Goal: Transaction & Acquisition: Book appointment/travel/reservation

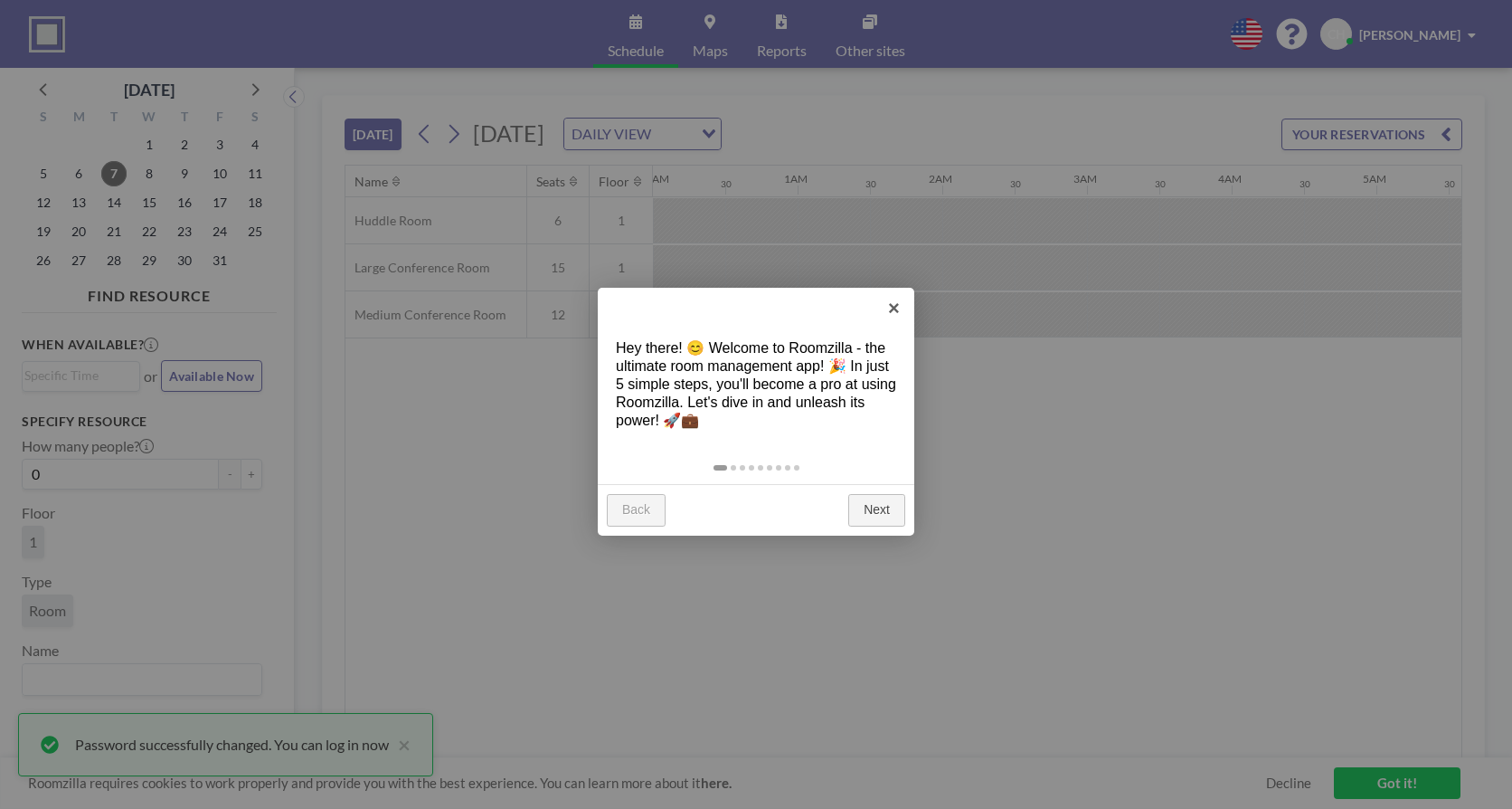
scroll to position [0, 1374]
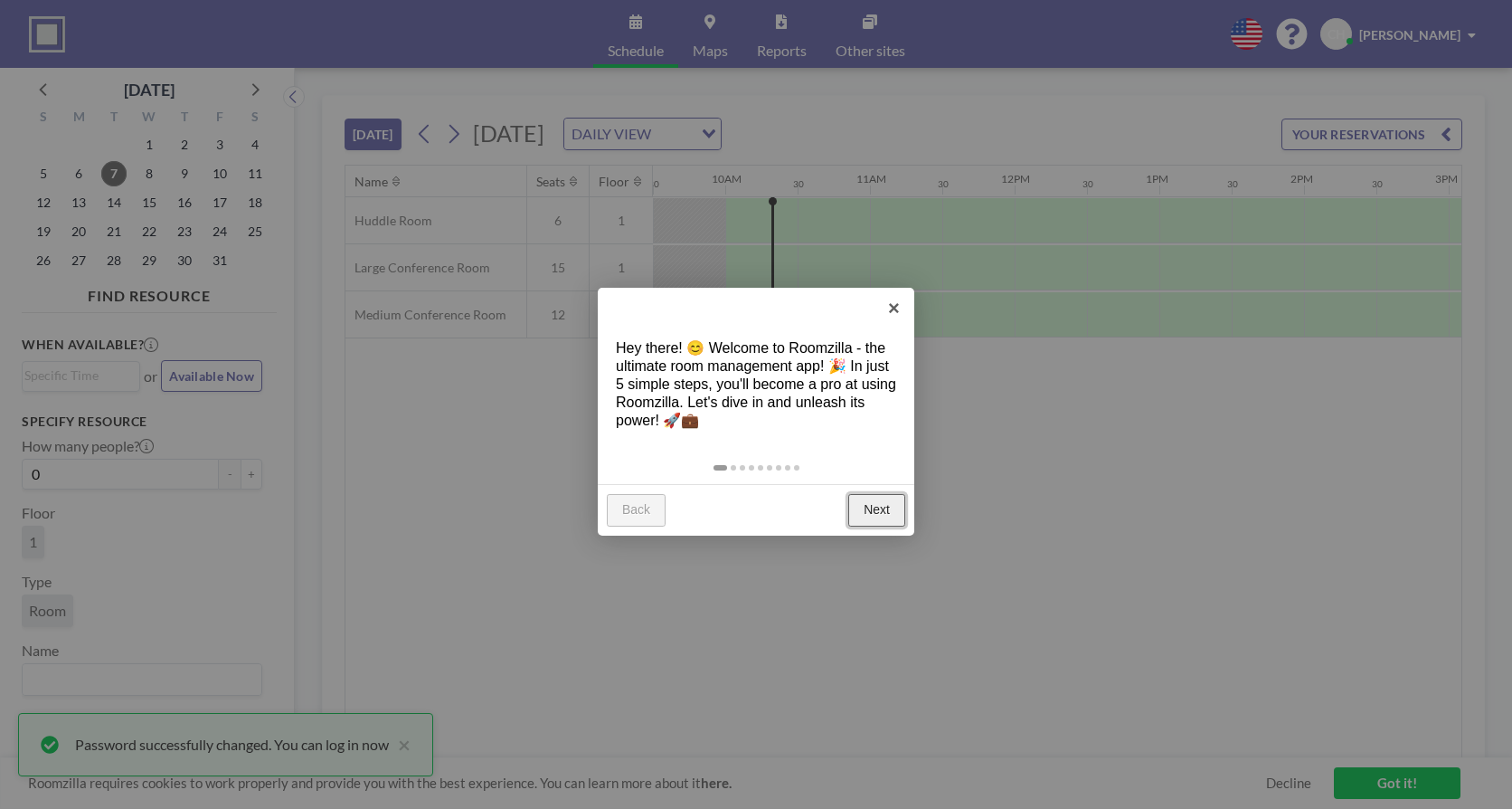
click at [890, 511] on link "Next" at bounding box center [877, 511] width 57 height 33
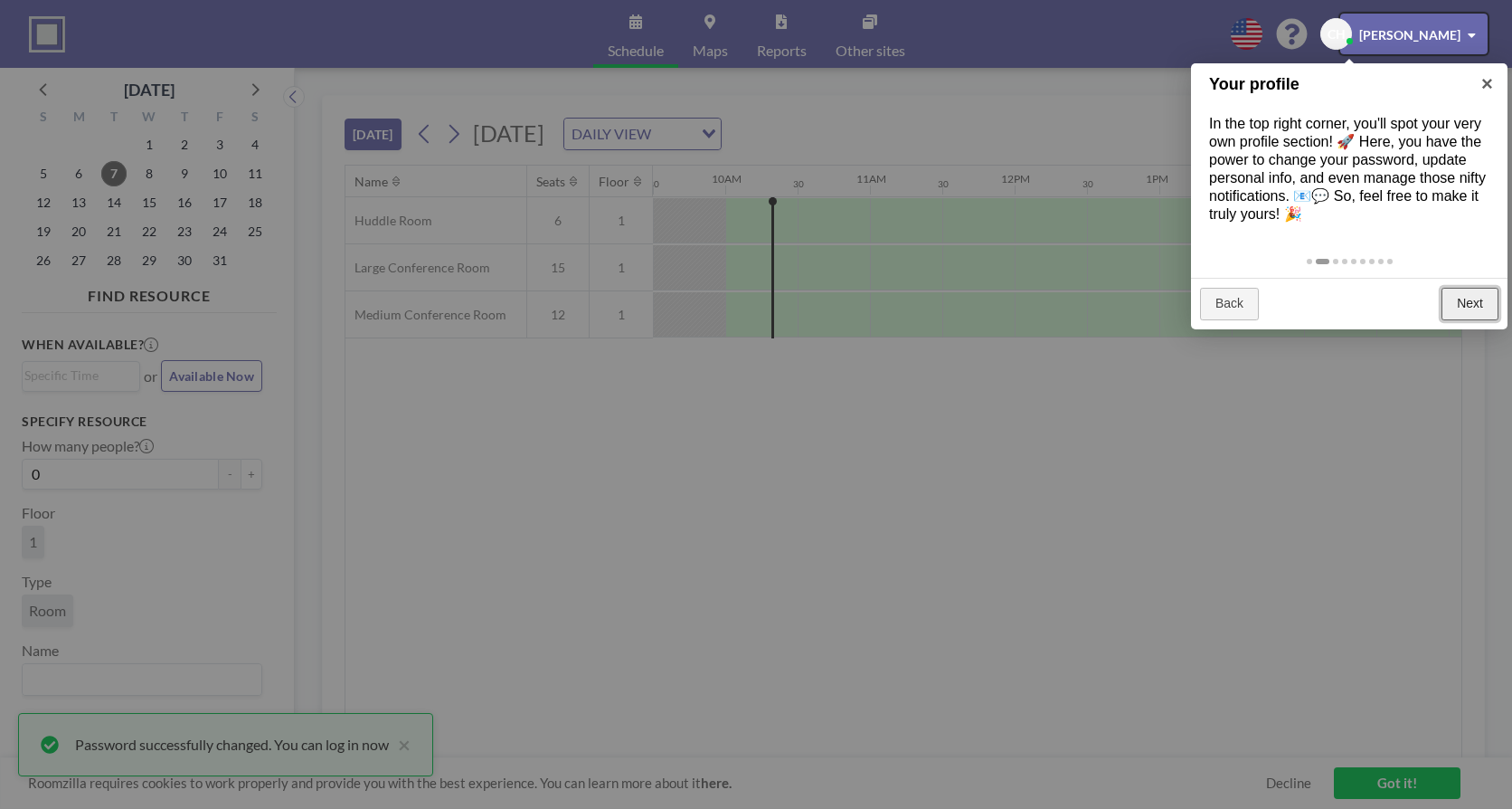
click at [1457, 298] on link "Next" at bounding box center [1469, 304] width 57 height 33
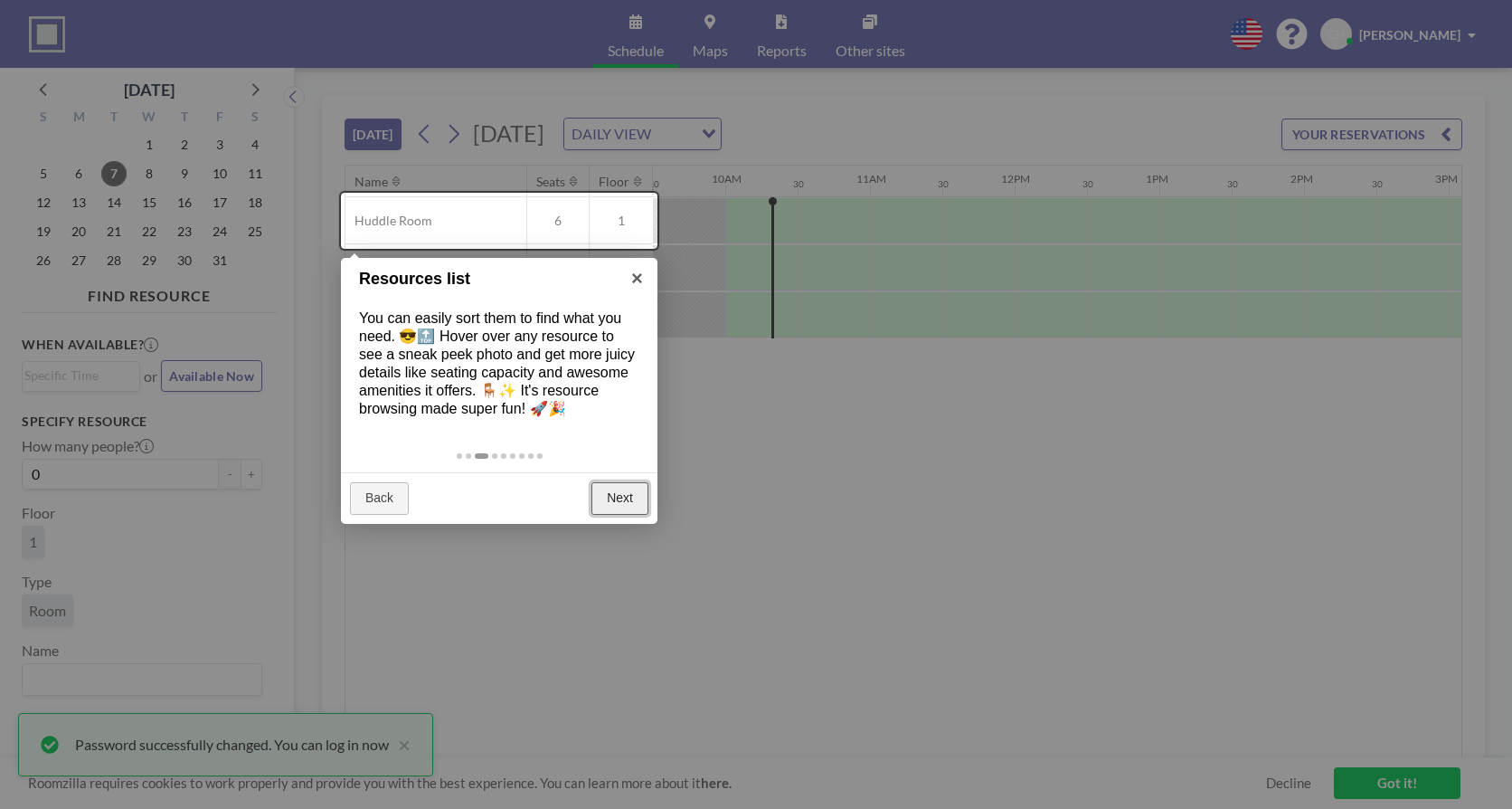
click at [623, 512] on link "Next" at bounding box center [619, 499] width 57 height 33
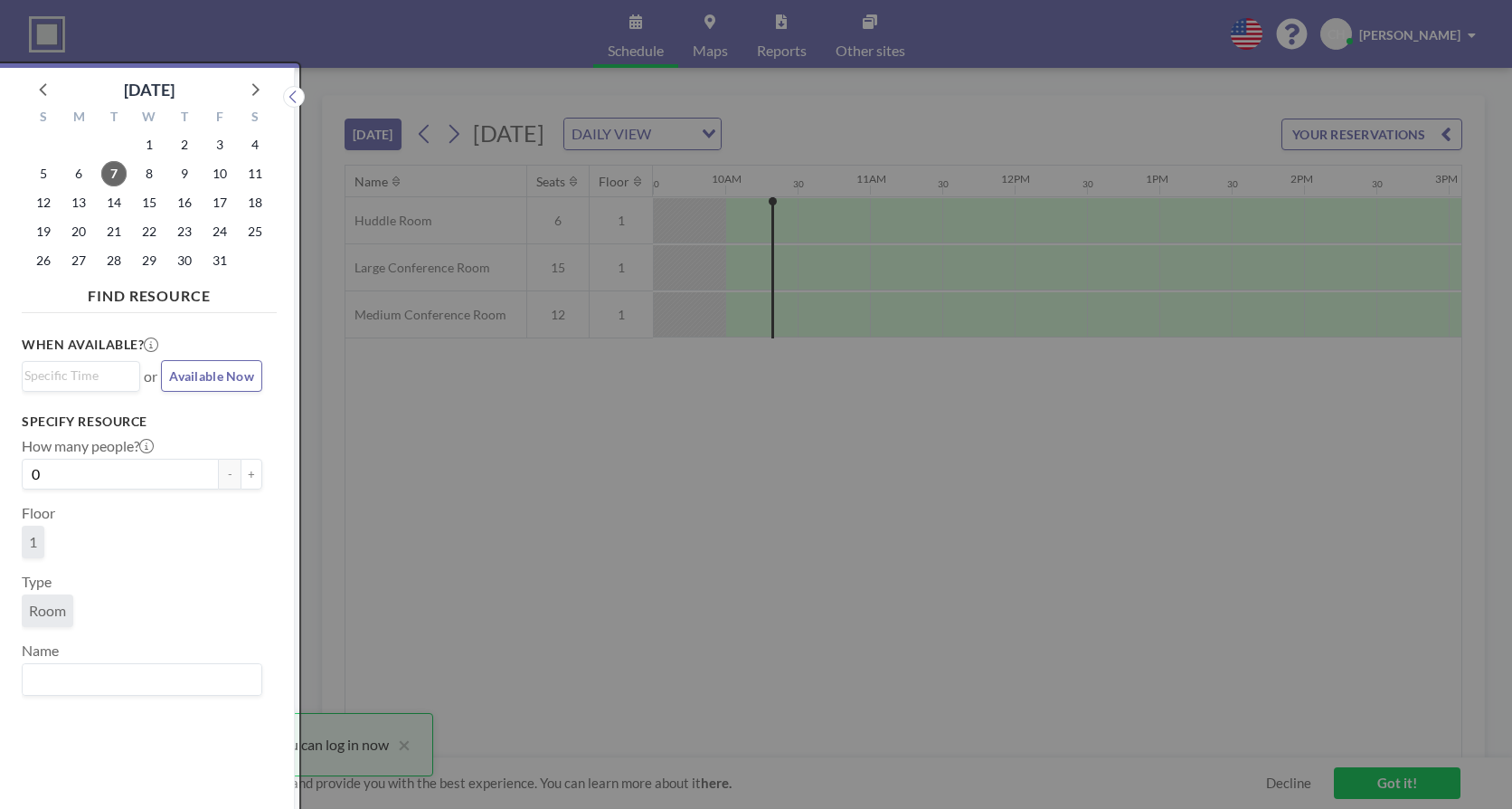
scroll to position [5, 0]
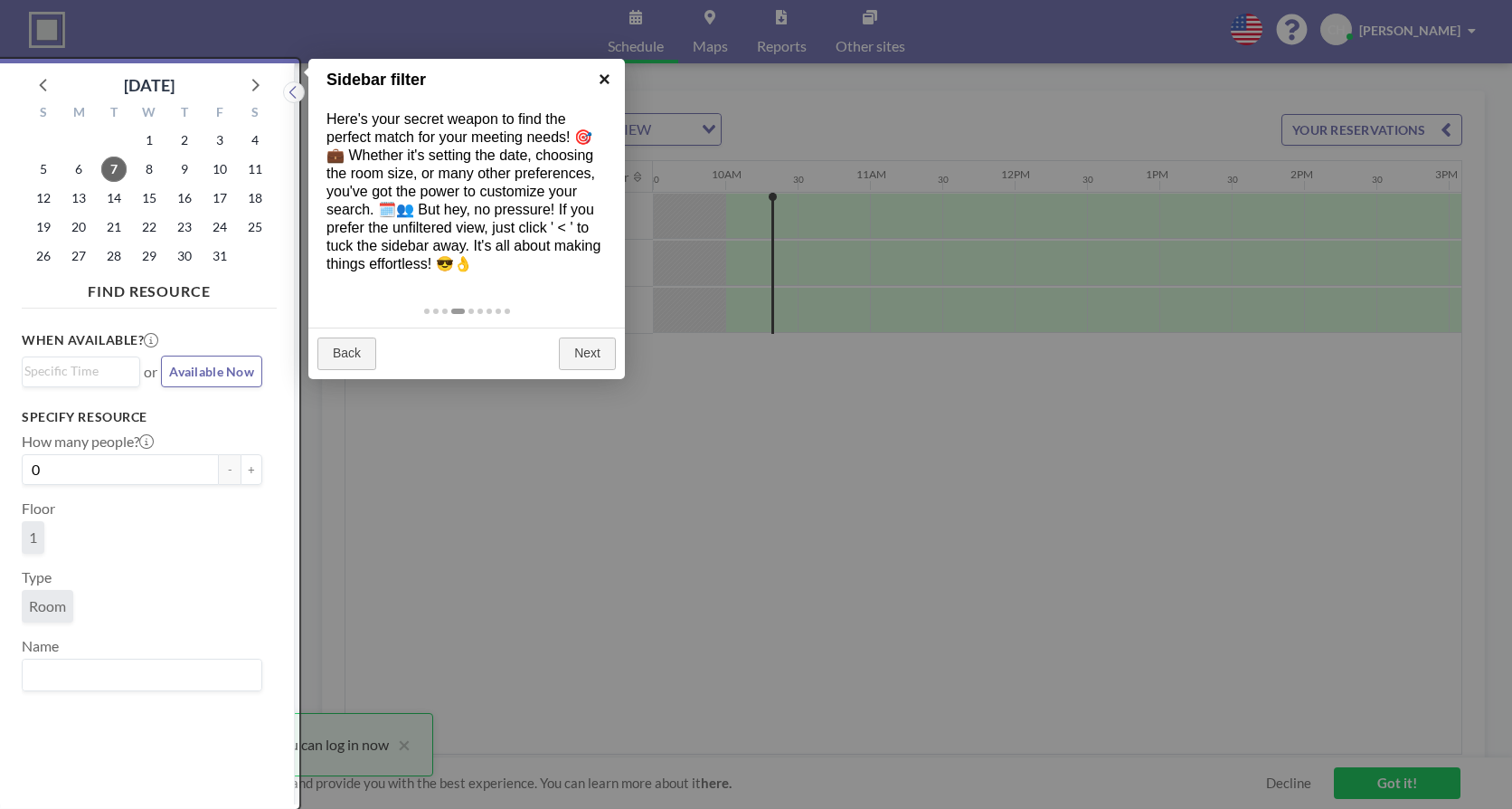
click at [603, 78] on link "×" at bounding box center [604, 79] width 41 height 41
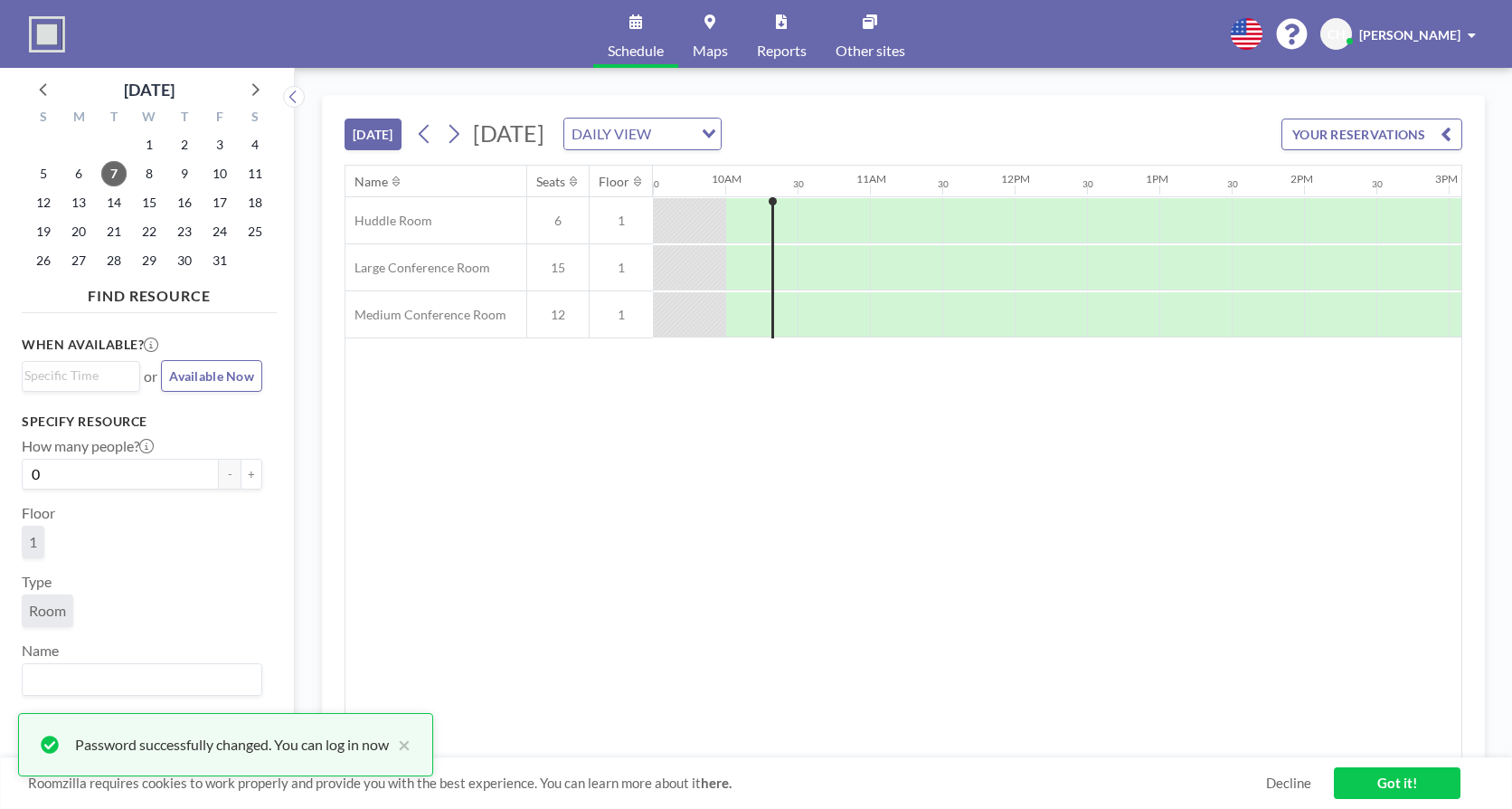
scroll to position [0, 0]
click at [691, 145] on input "Search for option" at bounding box center [674, 134] width 34 height 24
click at [861, 190] on li "WEEKLY VIEW" at bounding box center [825, 191] width 155 height 26
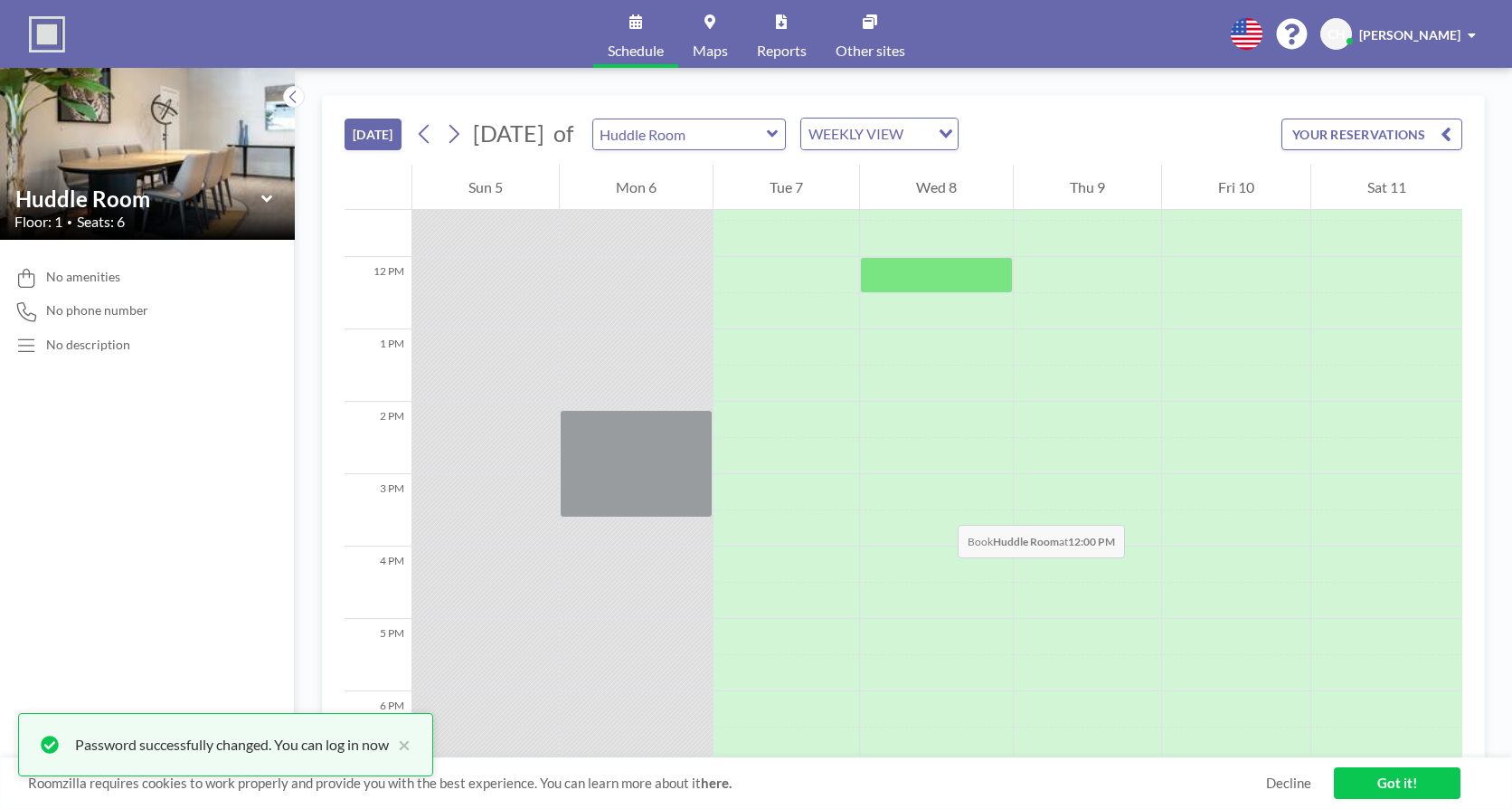
scroll to position [383, 0]
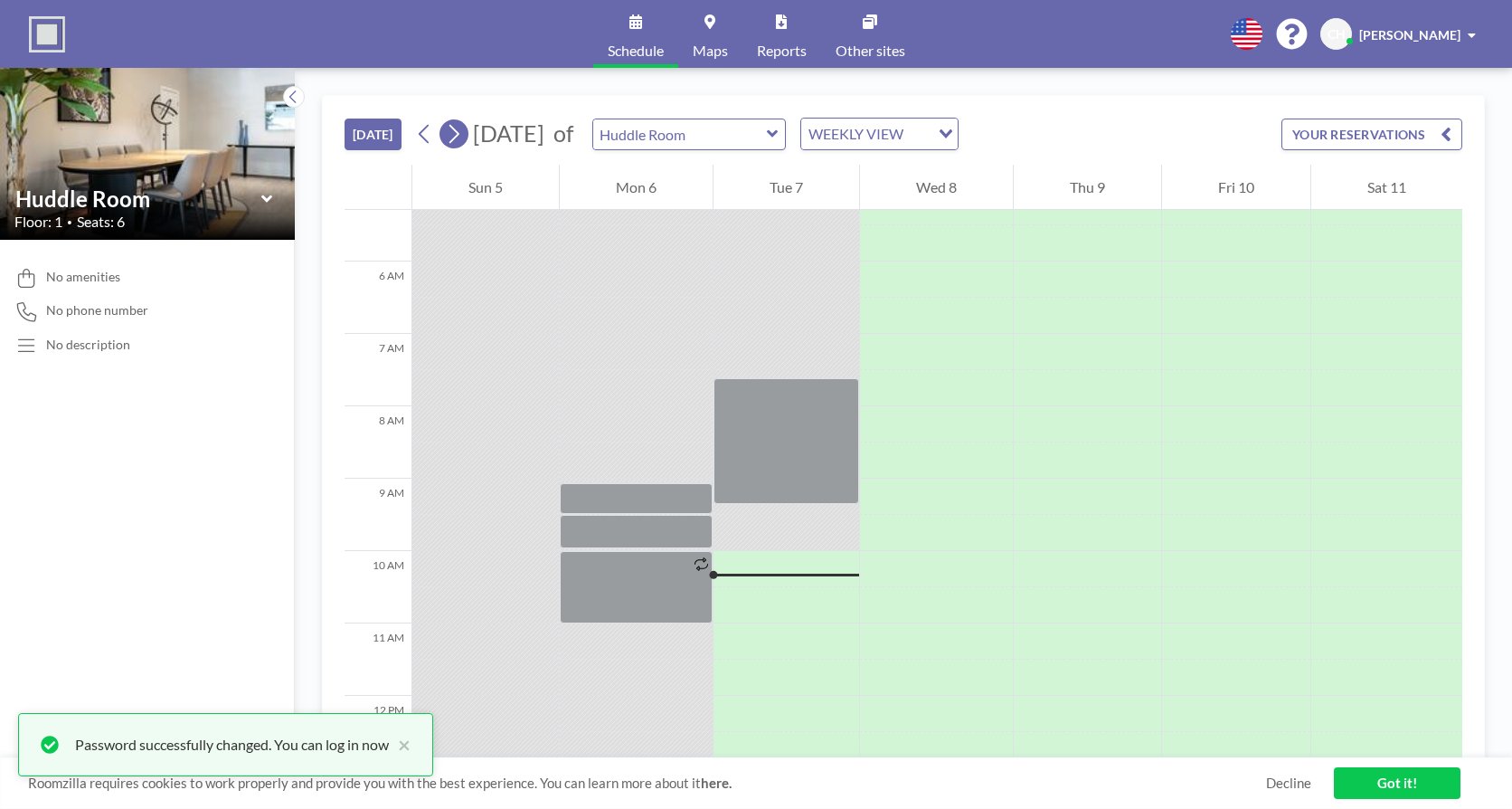
click at [460, 135] on icon at bounding box center [454, 134] width 10 height 19
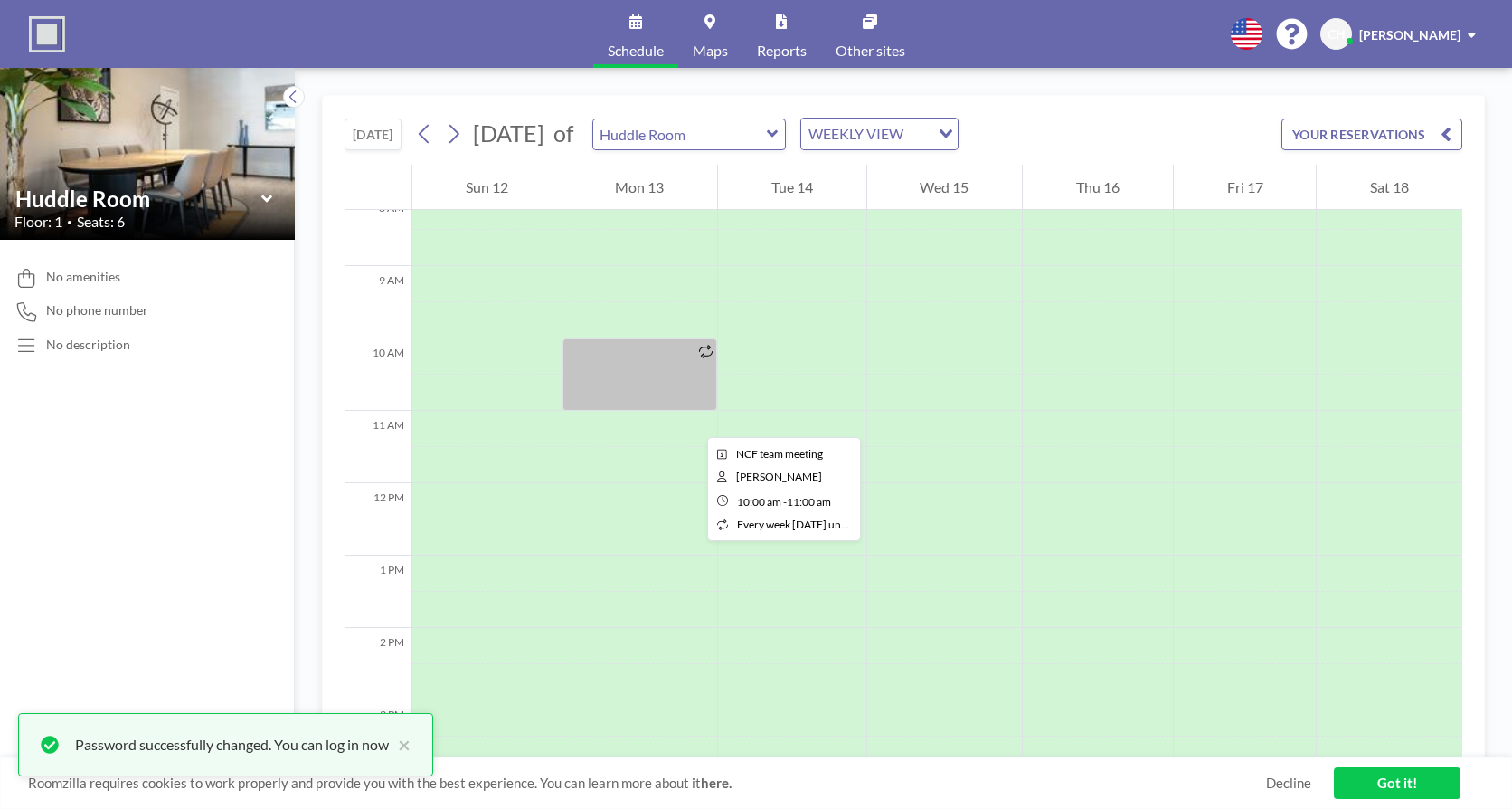
scroll to position [563, 0]
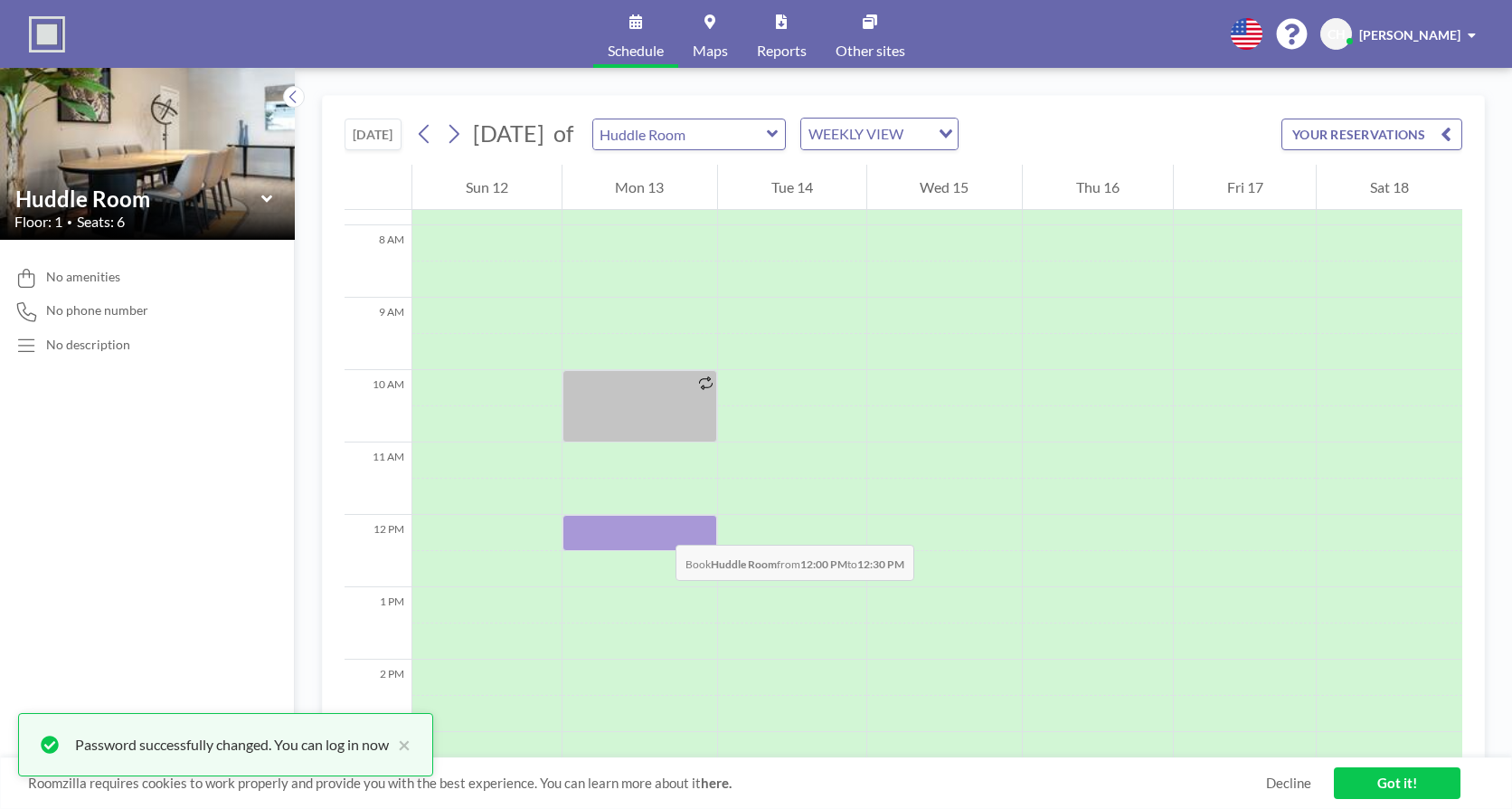
click at [657, 527] on div at bounding box center [640, 533] width 156 height 36
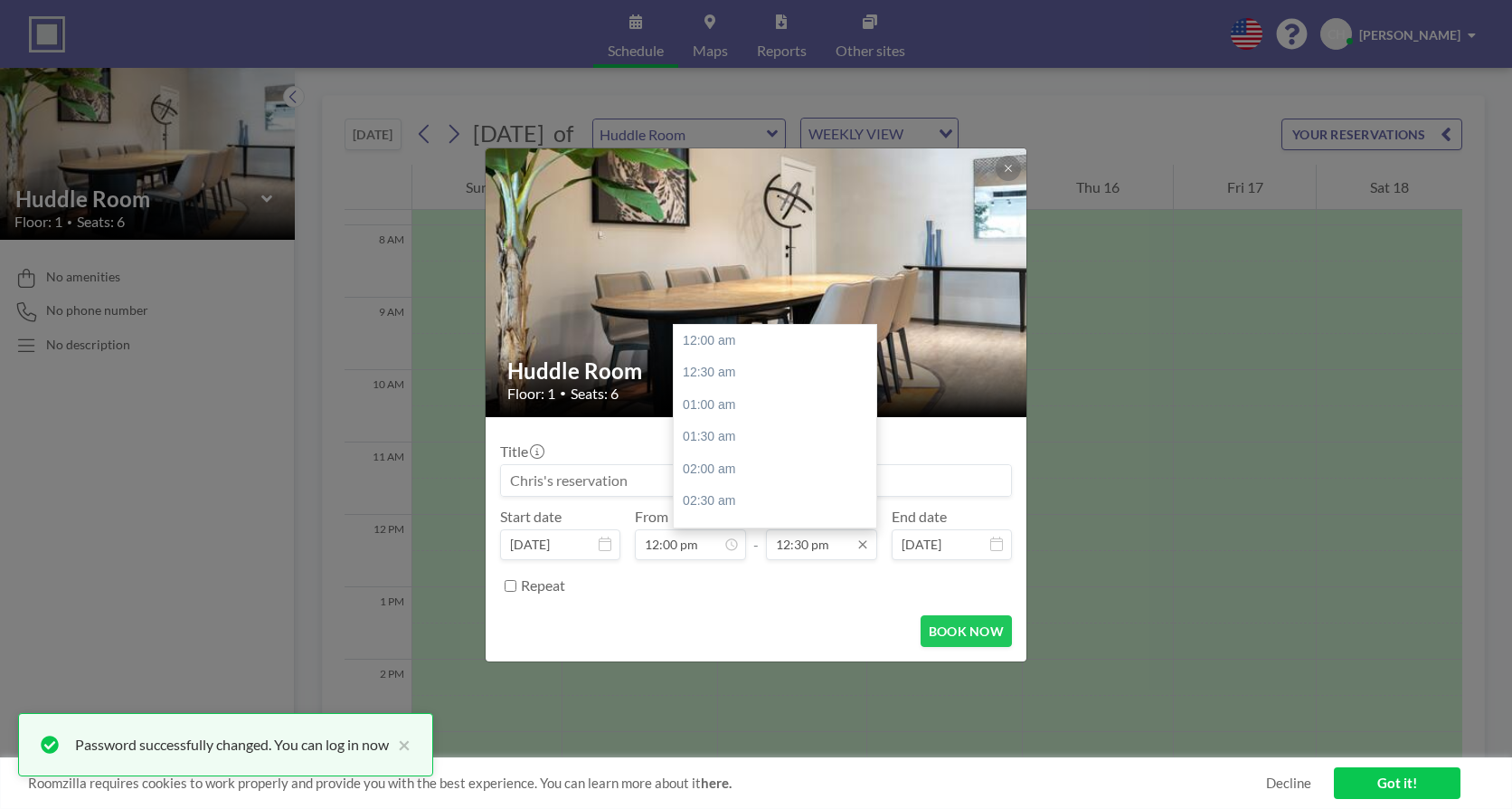
scroll to position [805, 0]
click at [719, 374] on div "01:00 pm" at bounding box center [779, 373] width 211 height 33
type input "01:00 pm"
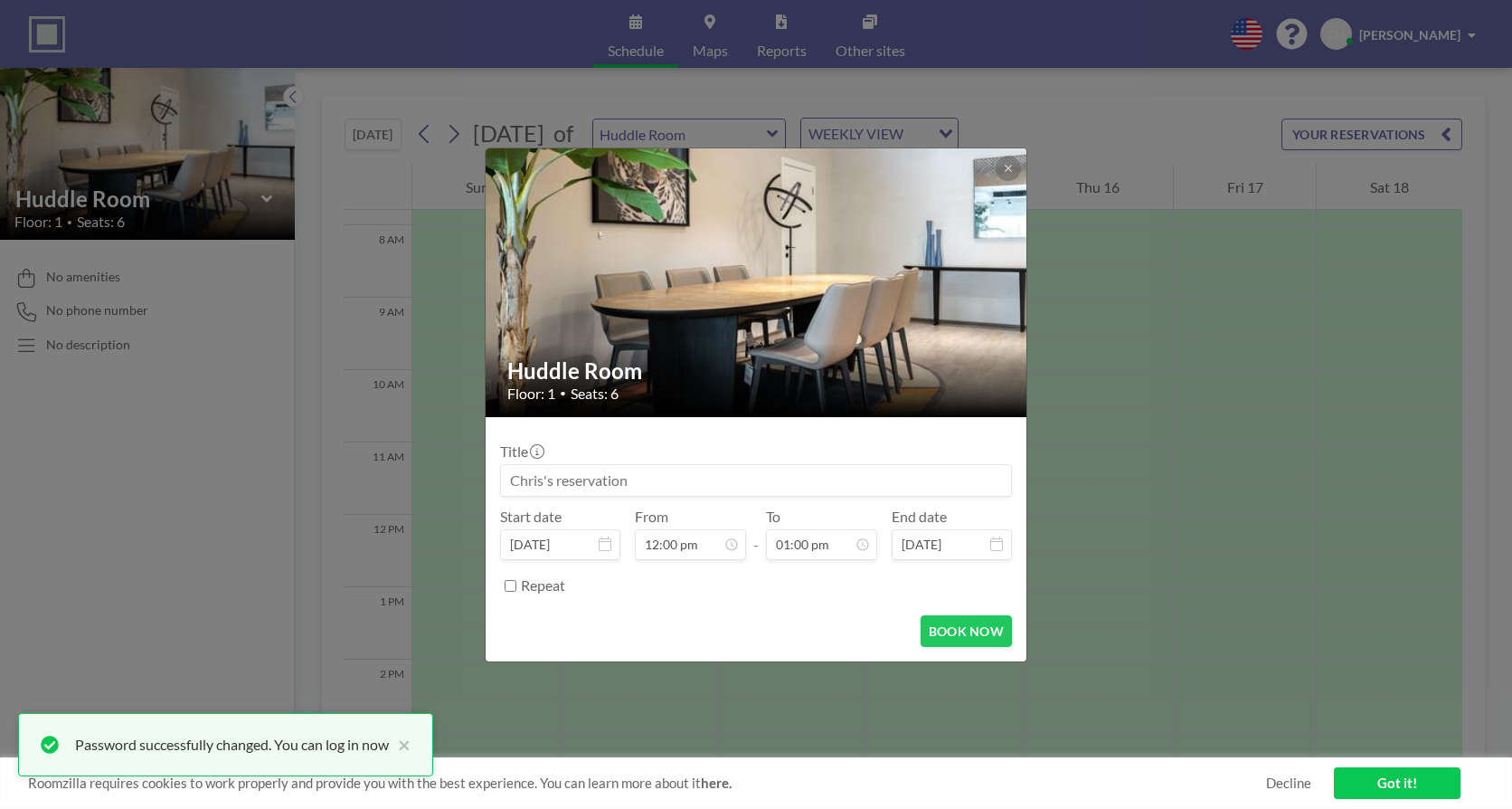
scroll to position [837, 0]
click at [1005, 166] on icon at bounding box center [1007, 168] width 6 height 6
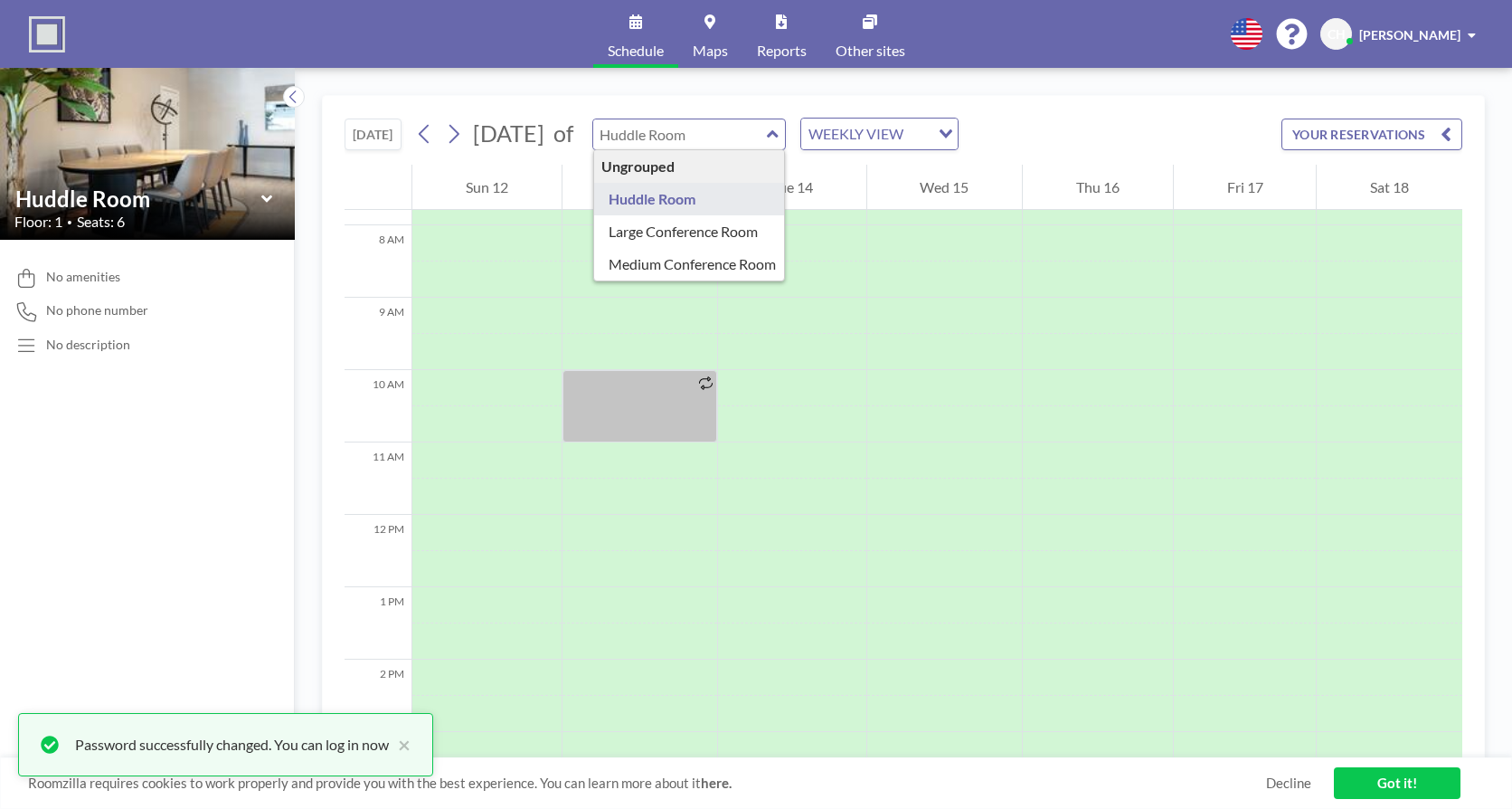
click at [767, 140] on input "text" at bounding box center [680, 134] width 174 height 30
type input "Large Conference Room"
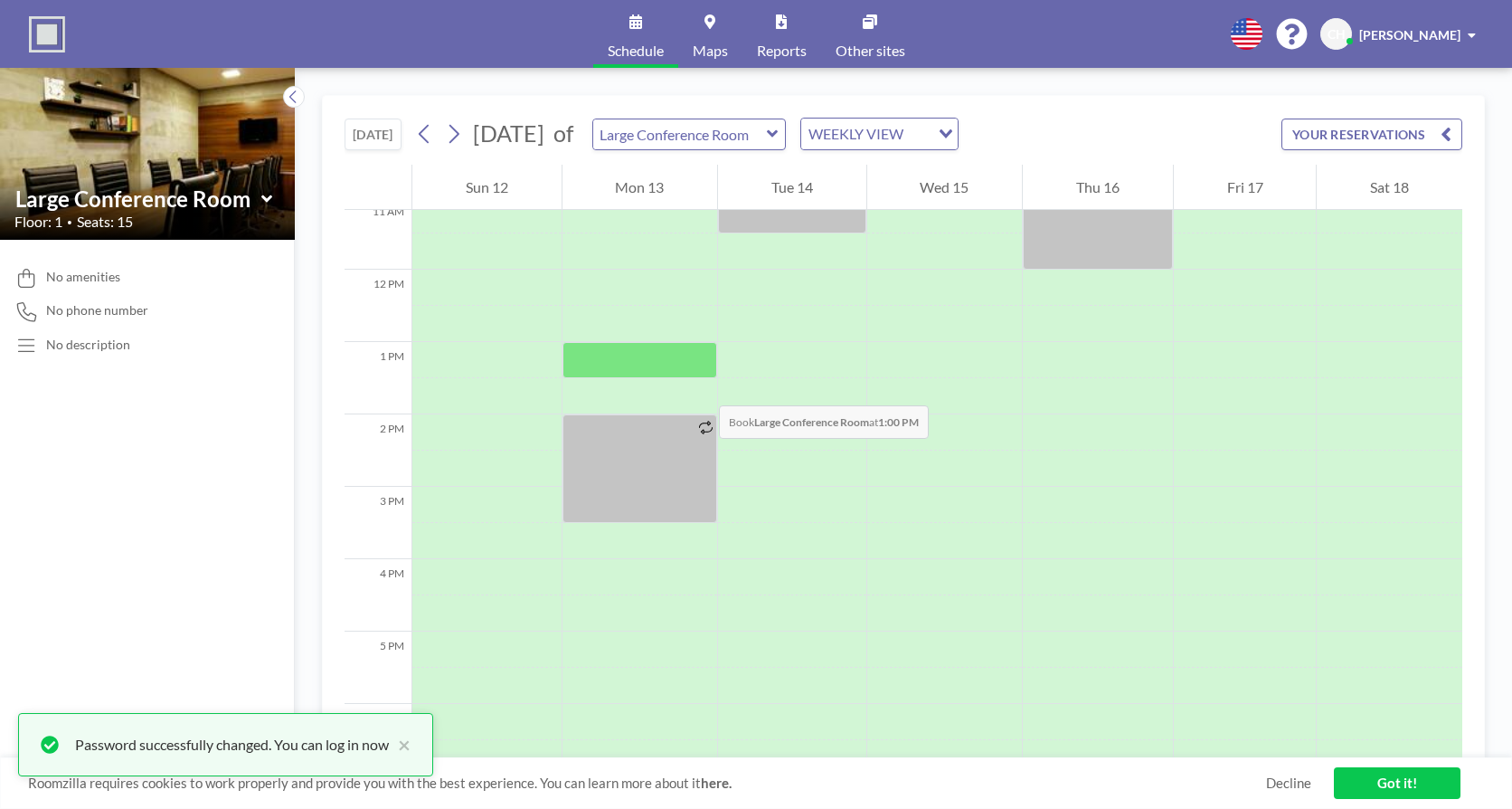
scroll to position [814, 0]
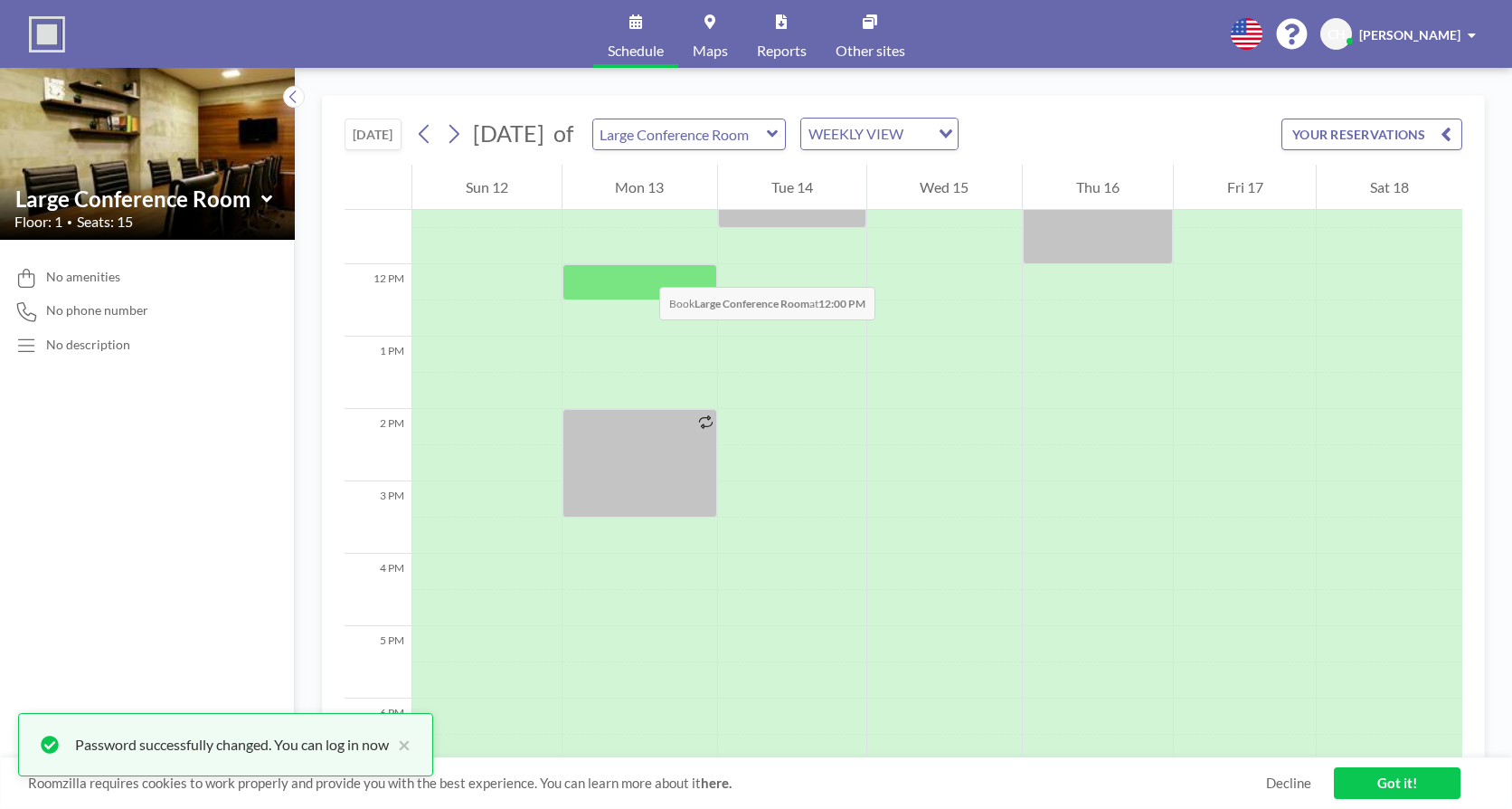
click at [641, 268] on div at bounding box center [640, 282] width 156 height 36
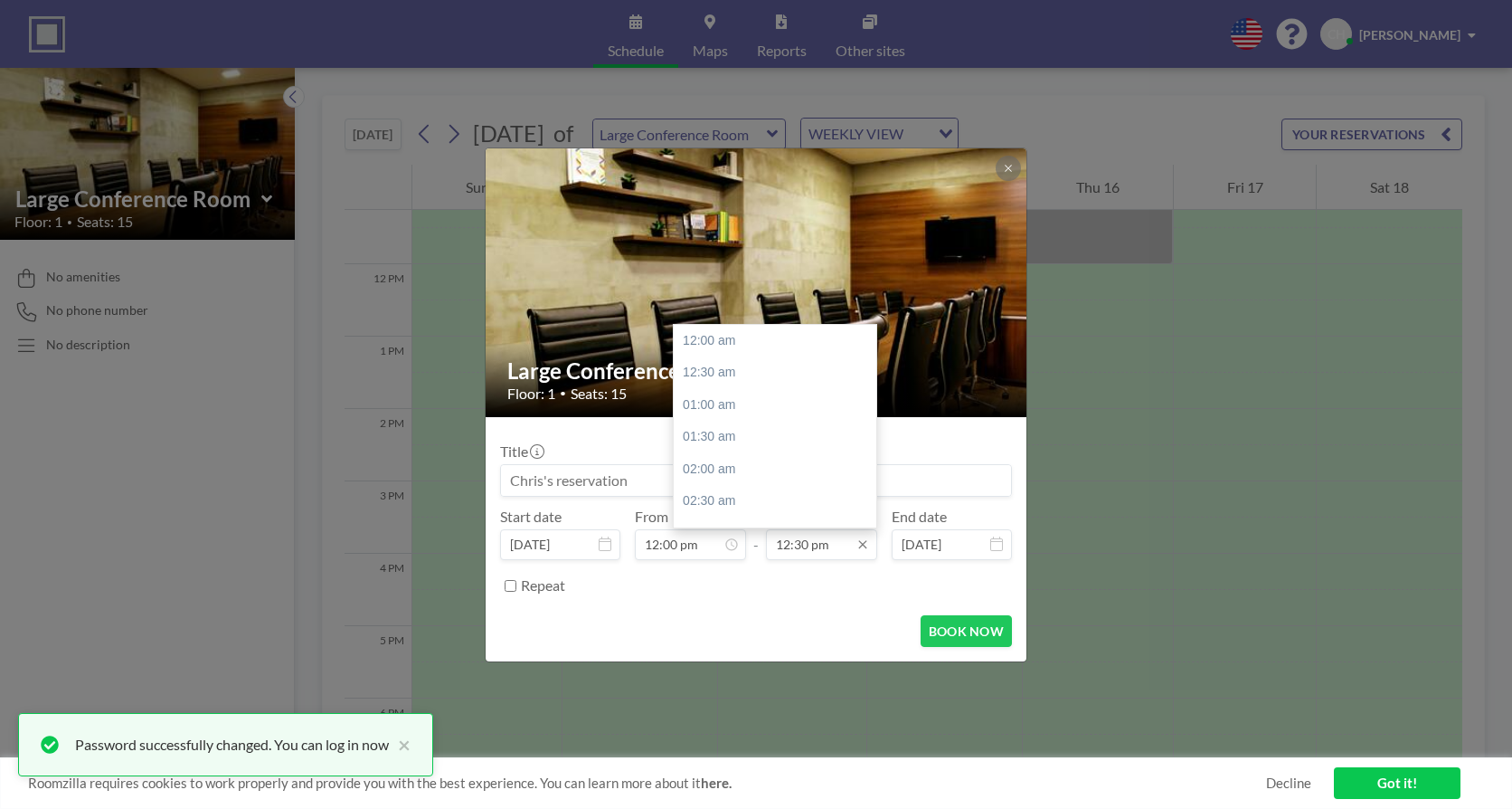
scroll to position [805, 0]
click at [729, 375] on div "01:00 pm" at bounding box center [779, 373] width 211 height 33
type input "01:00 pm"
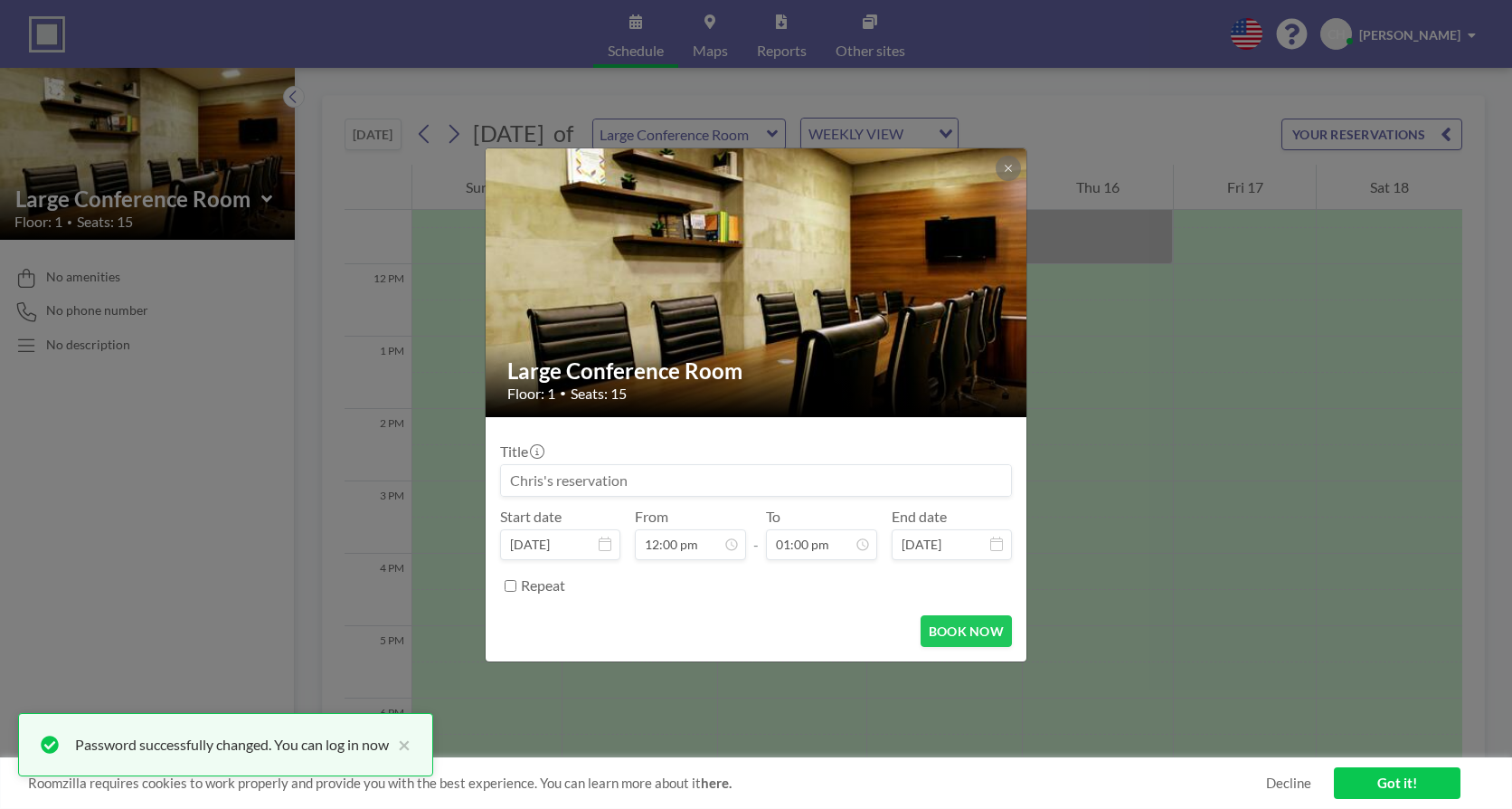
scroll to position [773, 0]
click at [509, 587] on input "Repeat" at bounding box center [510, 585] width 12 height 12
checkbox input "true"
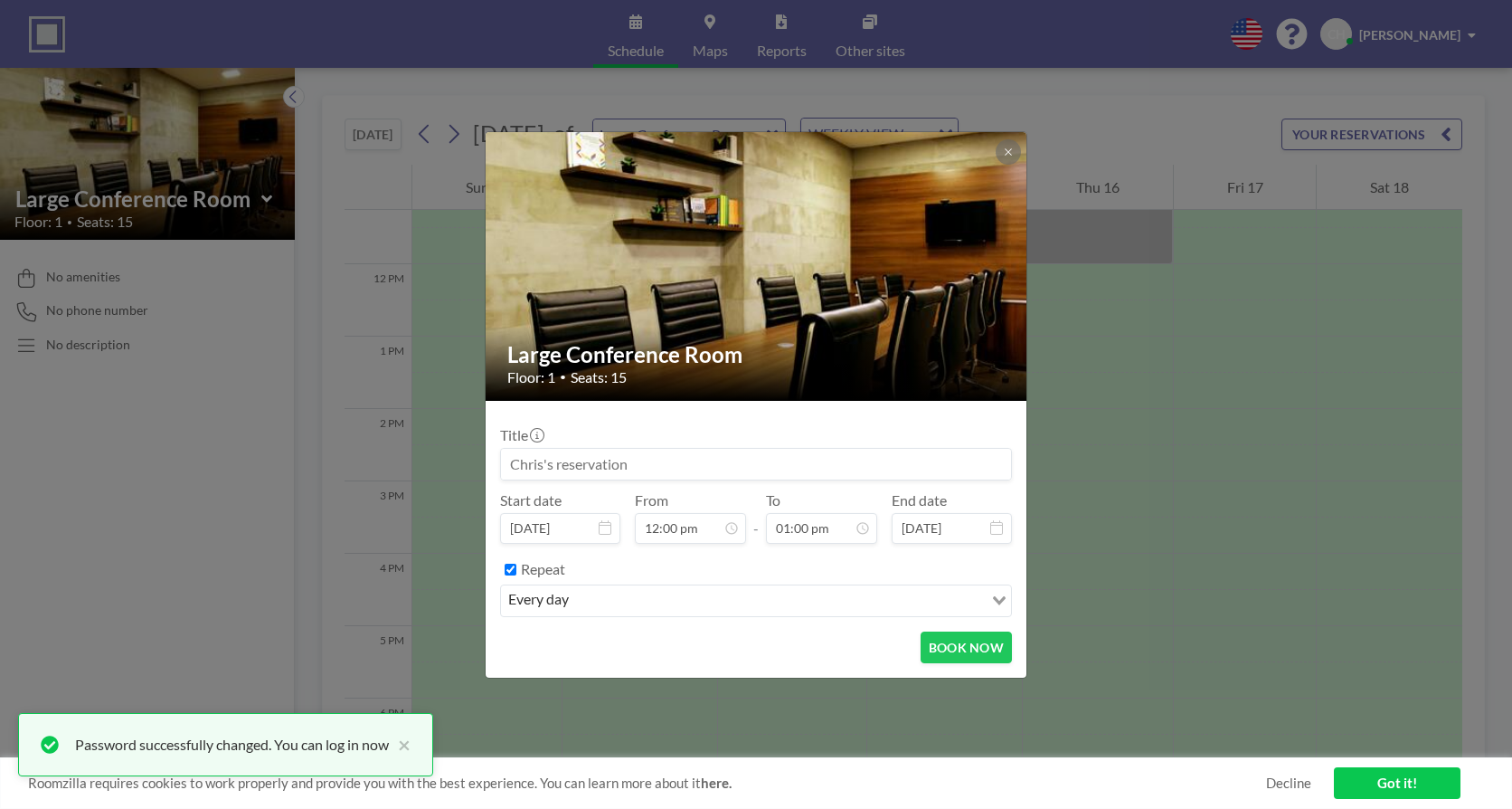
click at [613, 598] on input "Search for option" at bounding box center [777, 600] width 407 height 24
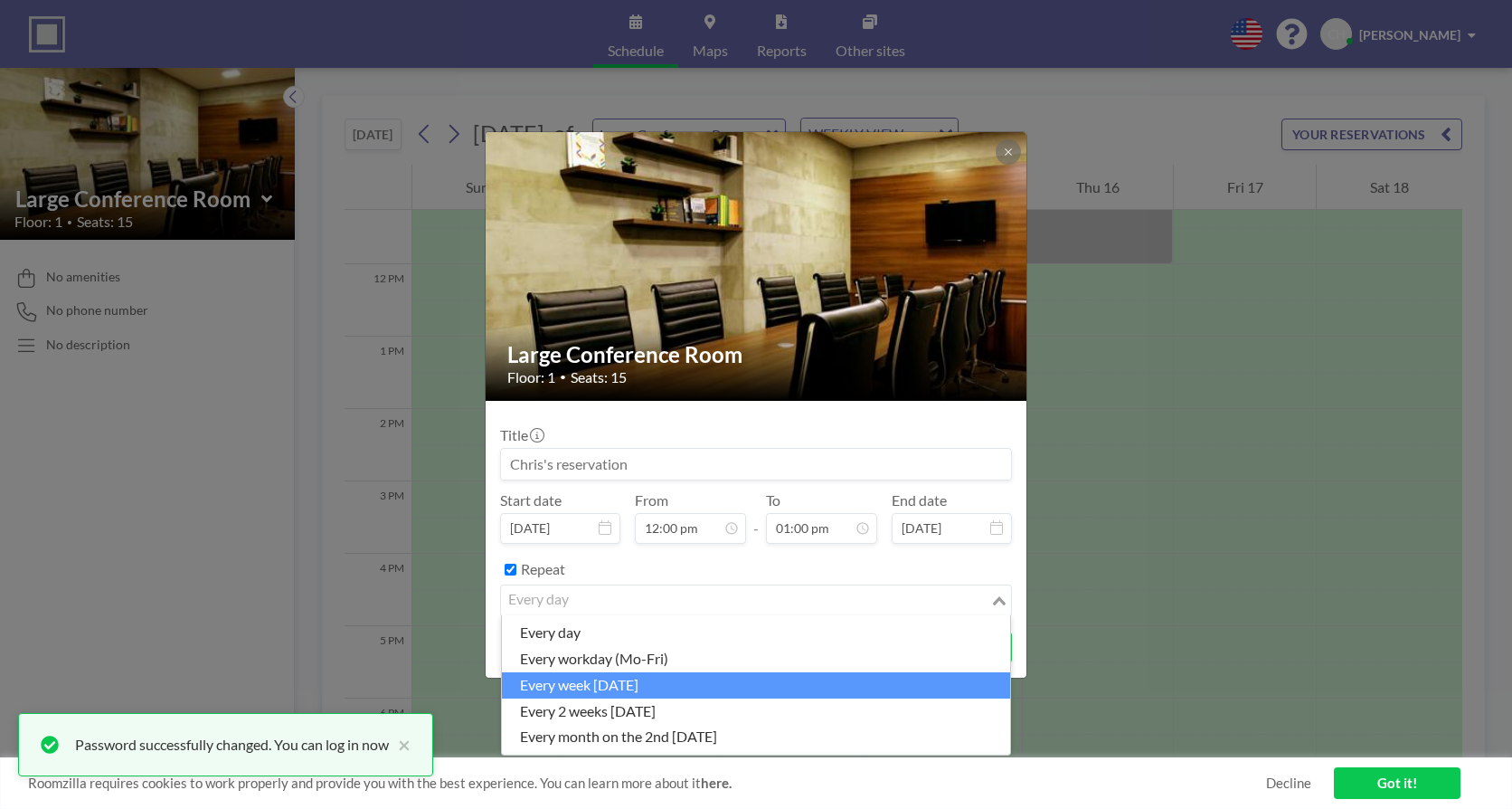
click at [693, 687] on li "every week [DATE]" at bounding box center [756, 685] width 509 height 26
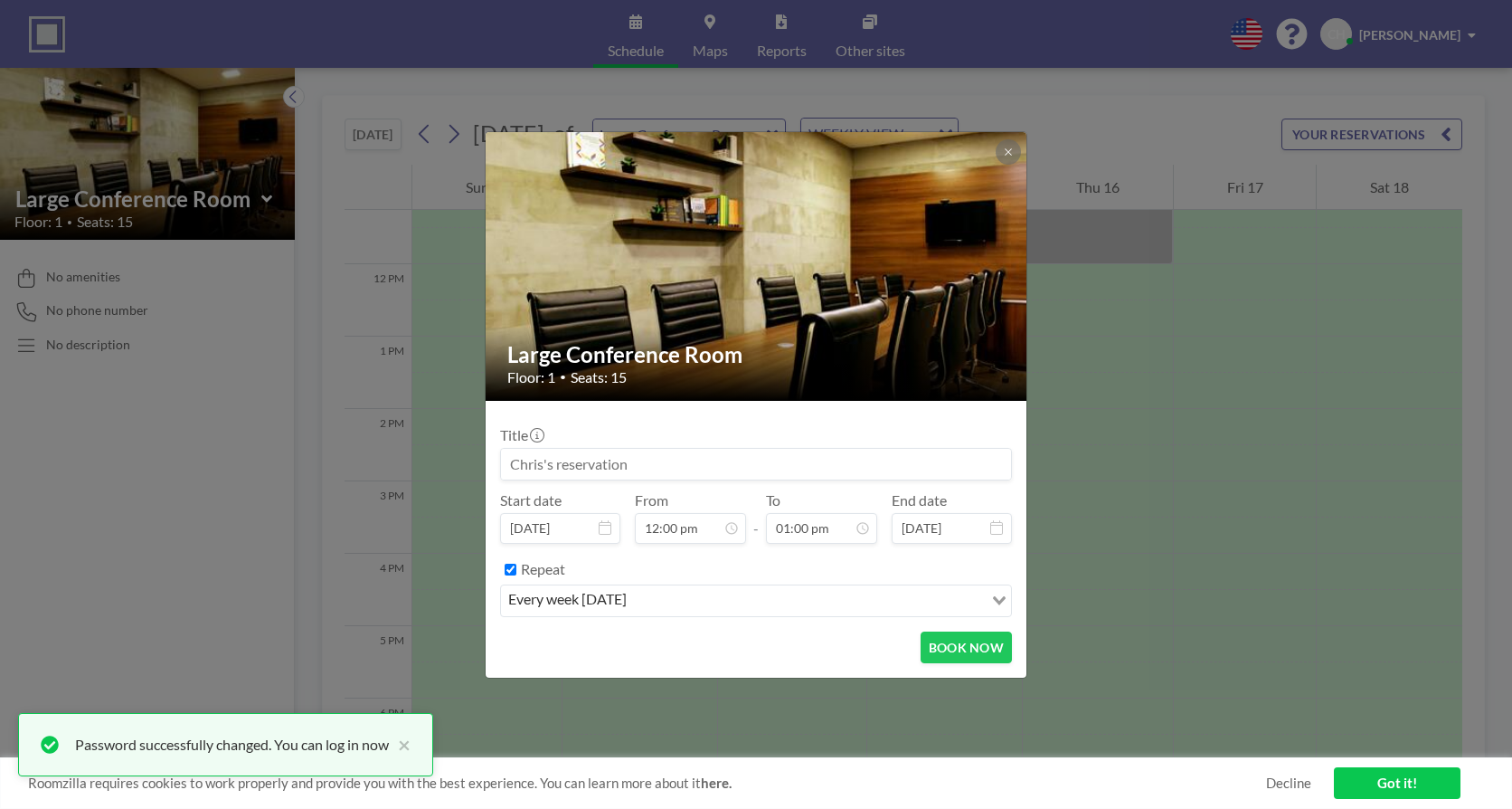
click at [644, 462] on input at bounding box center [756, 464] width 510 height 31
click at [654, 460] on input at bounding box center [756, 464] width 510 height 31
type input "SEARCH Raleigh Meeting - [PERSON_NAME]"
click at [949, 645] on button "BOOK NOW" at bounding box center [965, 647] width 92 height 32
